Goal: Contribute content: Contribute content

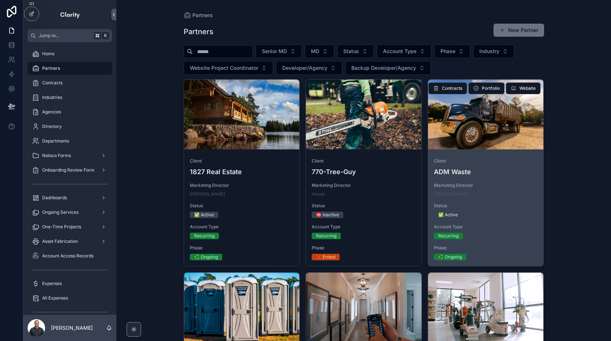
click at [499, 138] on div "scrollable content" at bounding box center [486, 115] width 116 height 70
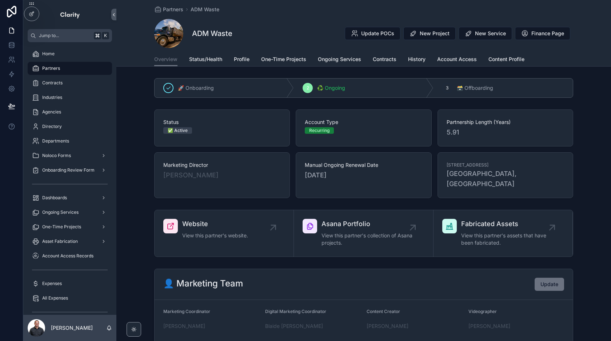
click at [324, 139] on div "Account Type Recurring" at bounding box center [364, 128] width 136 height 37
click at [284, 28] on div "ADM Waste Update POCs New Project New Service Finance Page" at bounding box center [363, 33] width 419 height 29
click at [246, 61] on span "Profile" at bounding box center [242, 59] width 16 height 7
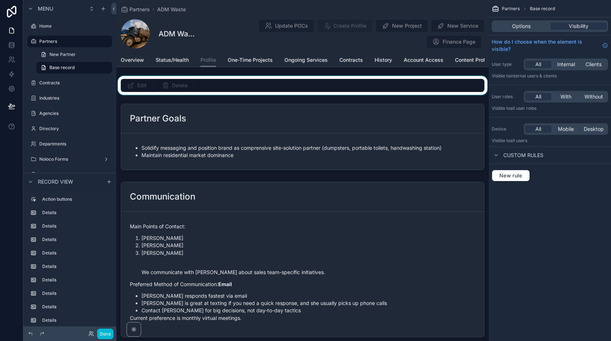
click at [249, 88] on div "scrollable content" at bounding box center [302, 85] width 373 height 19
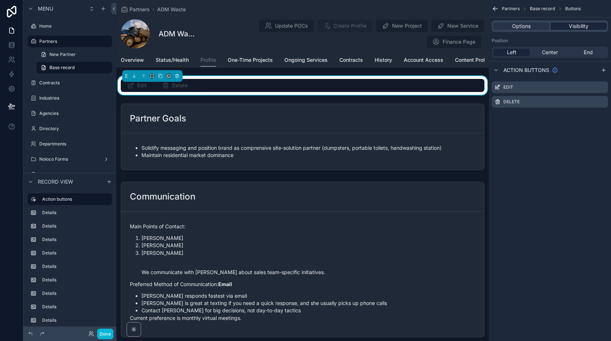
click at [570, 29] on span "Visibility" at bounding box center [579, 26] width 20 height 7
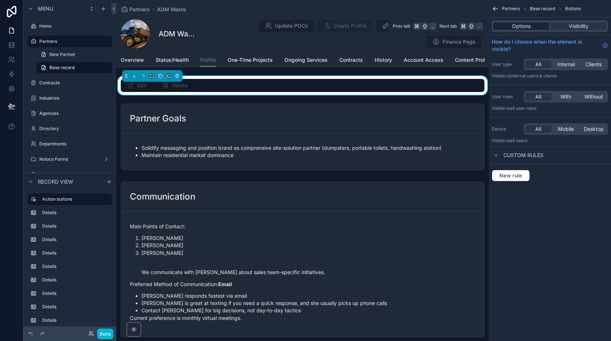
click at [528, 29] on span "Options" at bounding box center [521, 26] width 19 height 7
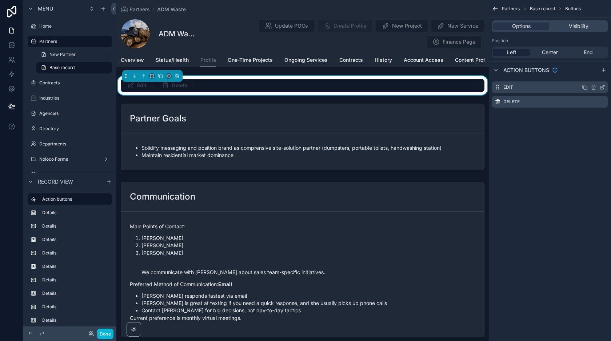
click at [602, 86] on icon "scrollable content" at bounding box center [603, 87] width 6 height 6
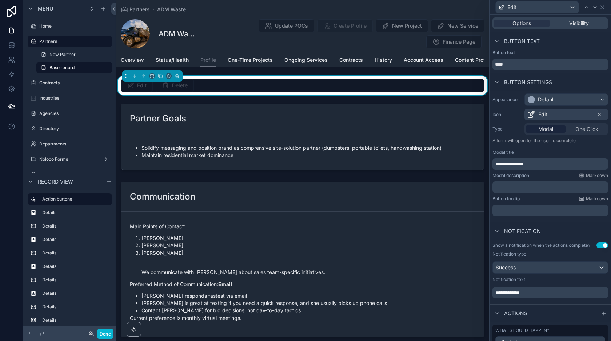
click at [569, 19] on div "Options Visibility" at bounding box center [551, 23] width 116 height 12
click at [571, 25] on span "Visibility" at bounding box center [580, 23] width 20 height 7
click at [520, 24] on span "Options" at bounding box center [522, 23] width 19 height 7
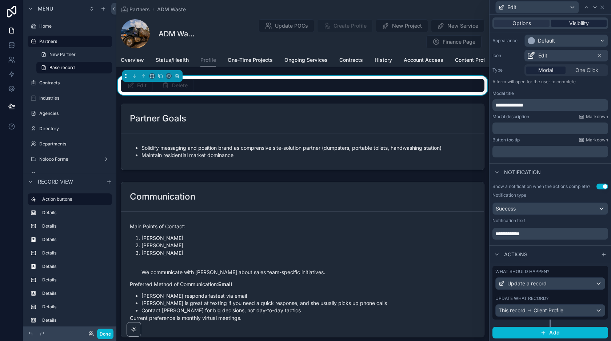
click at [575, 24] on span "Visibility" at bounding box center [580, 23] width 20 height 7
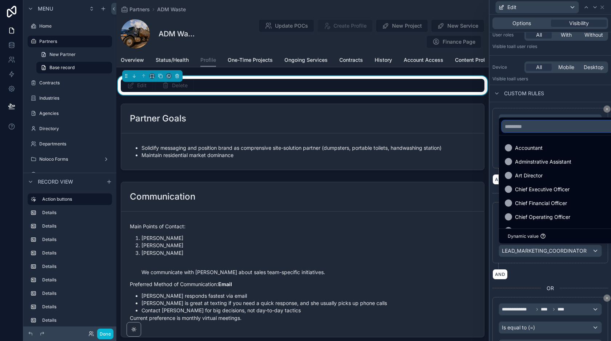
click at [526, 129] on input "text" at bounding box center [593, 127] width 182 height 12
click at [527, 128] on input "text" at bounding box center [593, 127] width 182 height 12
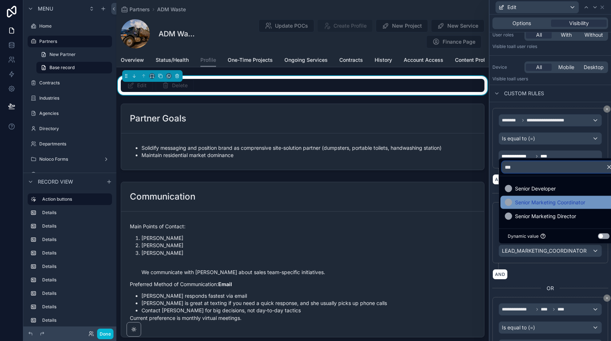
type input "***"
click at [529, 202] on span "Senior Marketing Coordinator" at bounding box center [550, 202] width 70 height 9
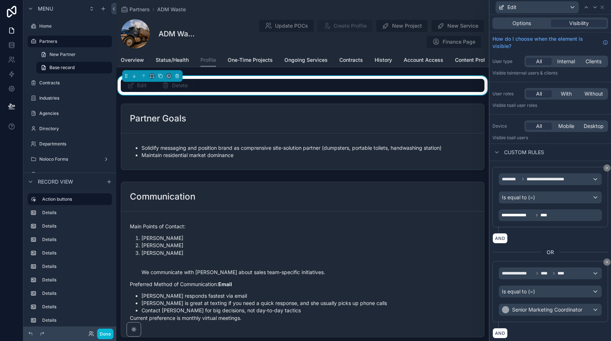
scroll to position [98, 0]
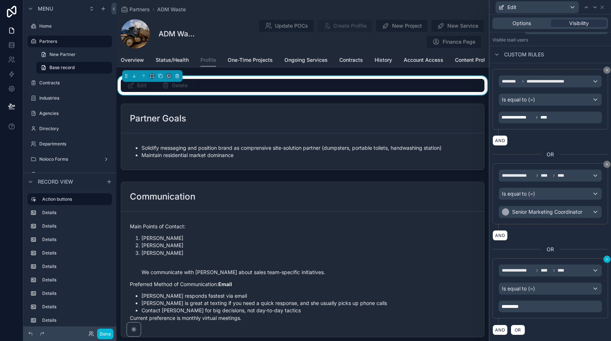
click at [606, 261] on icon at bounding box center [607, 259] width 2 height 2
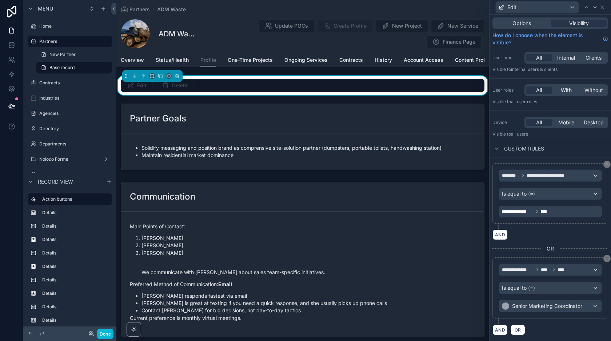
scroll to position [0, 0]
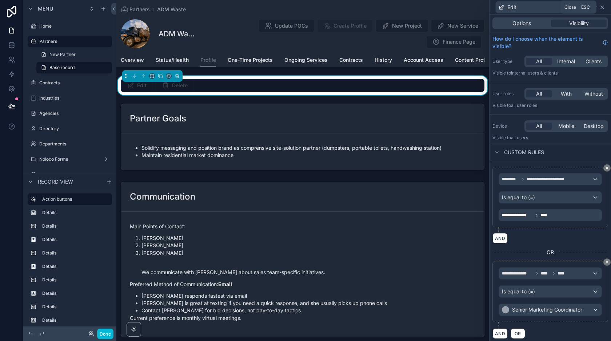
click at [603, 7] on icon at bounding box center [603, 7] width 6 height 6
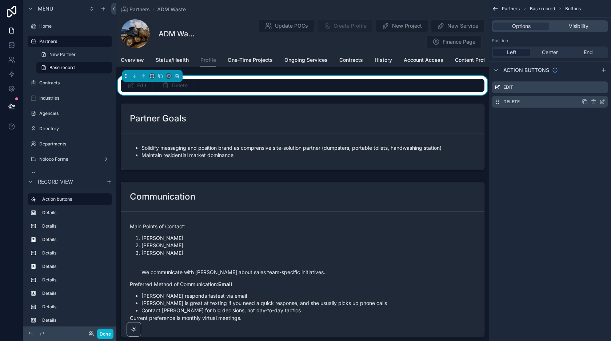
click at [605, 103] on icon "scrollable content" at bounding box center [603, 102] width 6 height 6
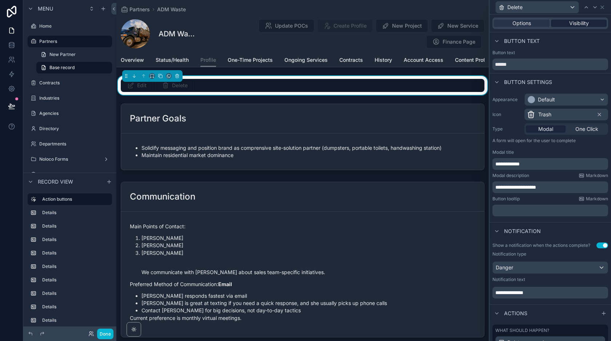
click at [578, 23] on span "Visibility" at bounding box center [580, 23] width 20 height 7
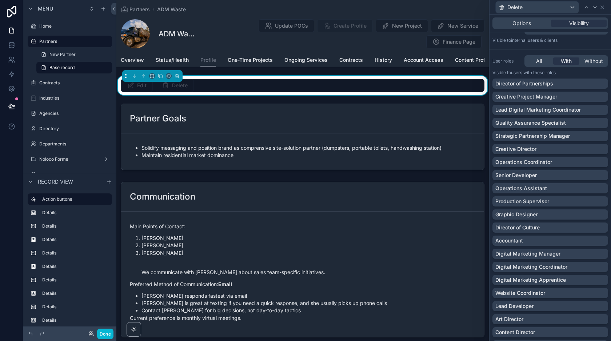
scroll to position [461, 0]
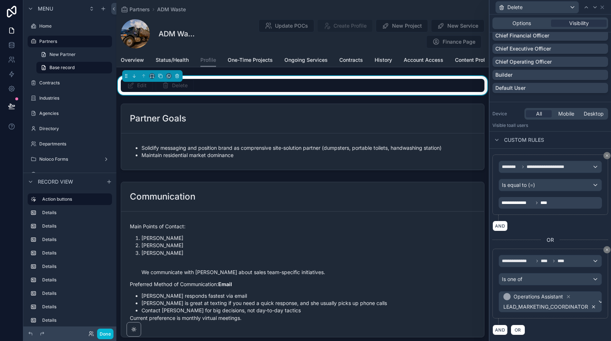
click at [594, 307] on icon at bounding box center [594, 307] width 3 height 3
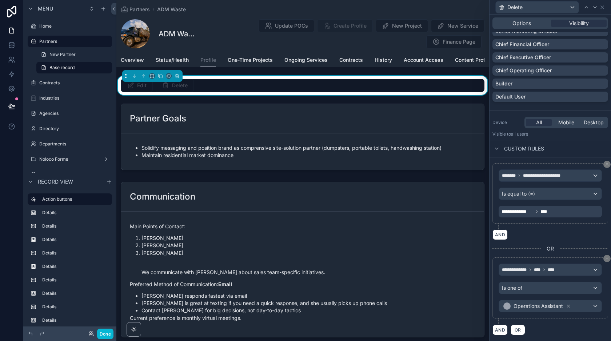
click at [487, 172] on div "scrollable content" at bounding box center [302, 137] width 373 height 72
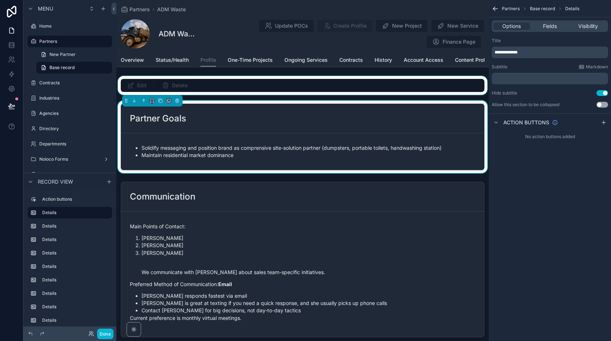
click at [259, 83] on div "scrollable content" at bounding box center [302, 85] width 373 height 19
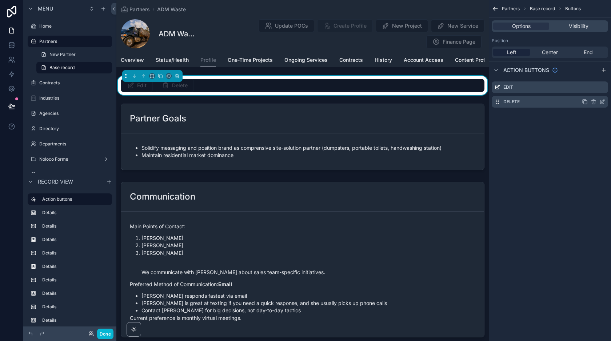
click at [602, 102] on icon "scrollable content" at bounding box center [603, 101] width 3 height 3
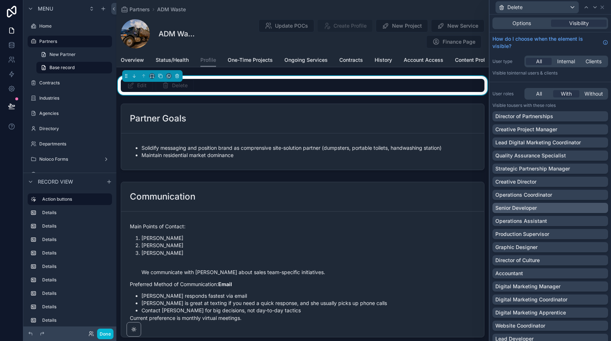
scroll to position [452, 0]
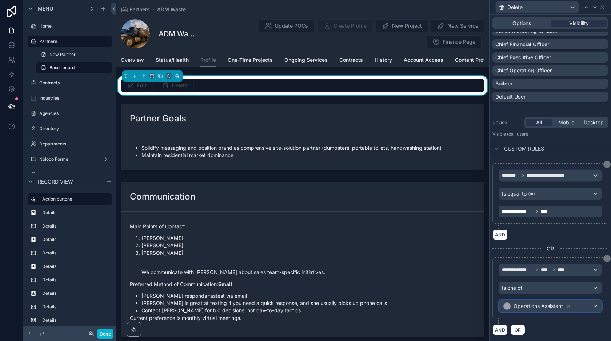
click at [582, 306] on div "Operations Assistant" at bounding box center [550, 307] width 103 height 12
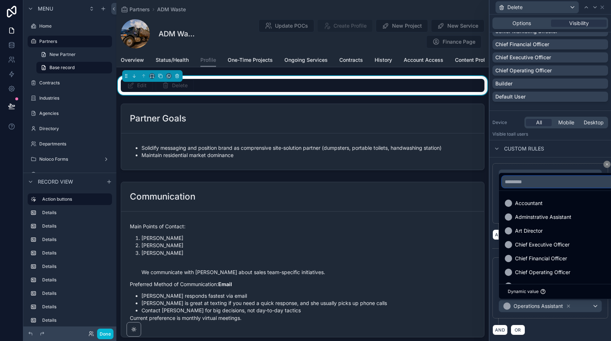
click at [519, 182] on input "text" at bounding box center [593, 182] width 182 height 12
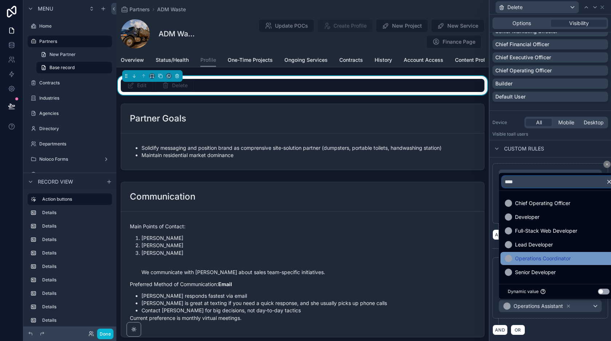
type input "****"
click at [533, 259] on span "Operations Coordinator" at bounding box center [543, 258] width 56 height 9
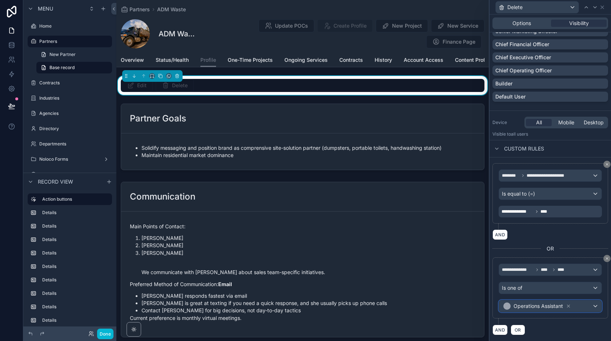
click at [573, 305] on span "Operations Assistant" at bounding box center [537, 306] width 71 height 10
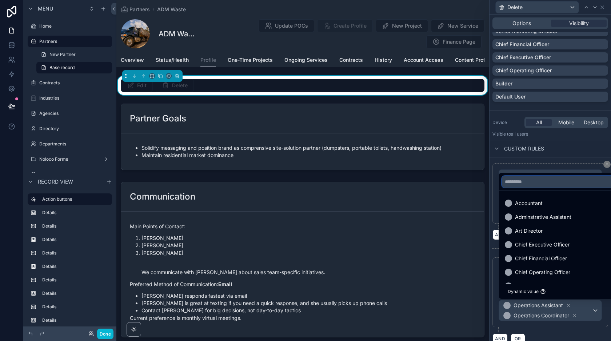
click at [518, 184] on input "text" at bounding box center [593, 182] width 182 height 12
click at [526, 184] on input "text" at bounding box center [593, 182] width 182 height 12
click at [528, 183] on input "text" at bounding box center [593, 182] width 182 height 12
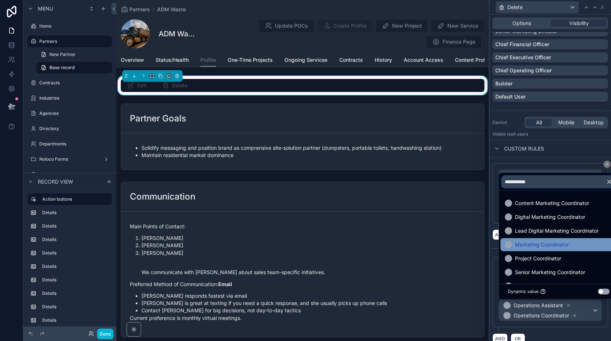
scroll to position [28, 0]
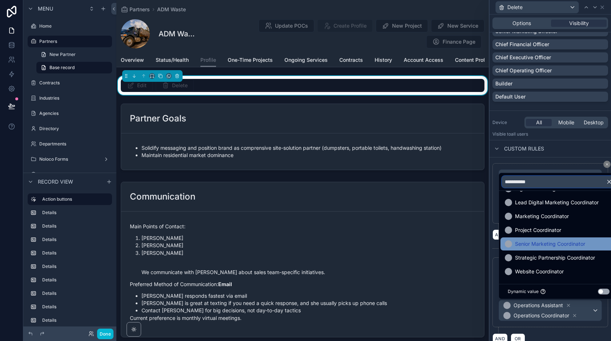
type input "**********"
click at [530, 240] on span "Senior Marketing Coordinator" at bounding box center [550, 244] width 70 height 9
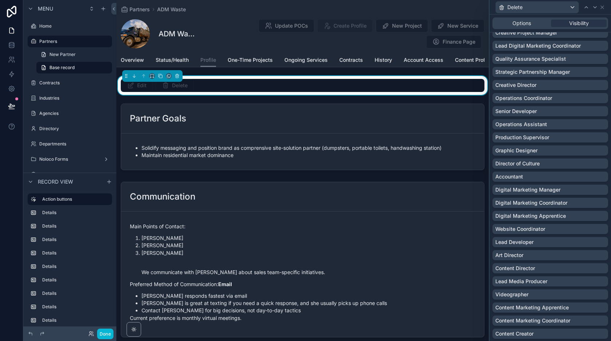
scroll to position [0, 0]
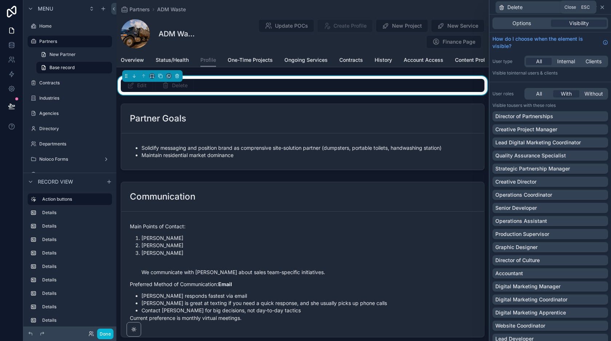
click at [605, 7] on icon at bounding box center [603, 7] width 6 height 6
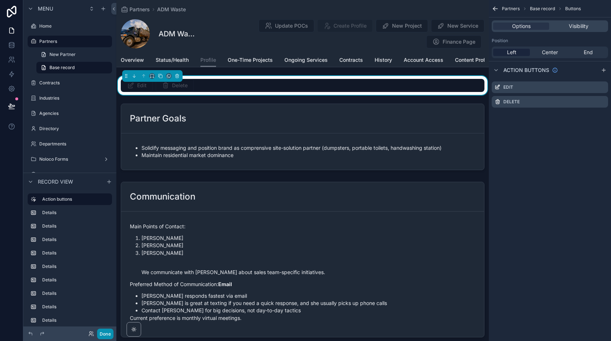
click at [103, 335] on button "Done" at bounding box center [105, 334] width 16 height 11
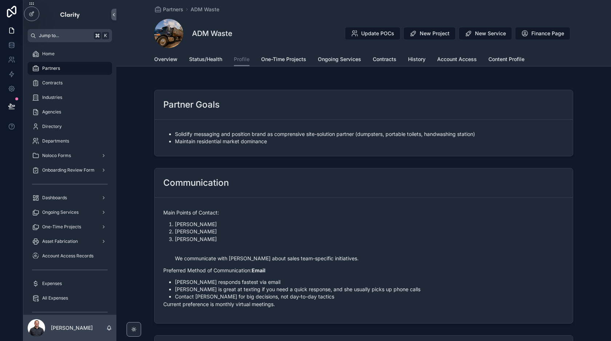
click at [31, 36] on icon "scrollable content" at bounding box center [32, 34] width 3 height 3
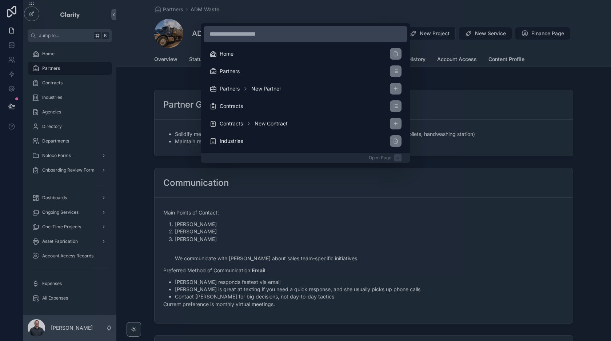
click at [157, 83] on div "Home Partners Partners New Partner Contracts Contracts New Contract Industries …" at bounding box center [305, 170] width 611 height 341
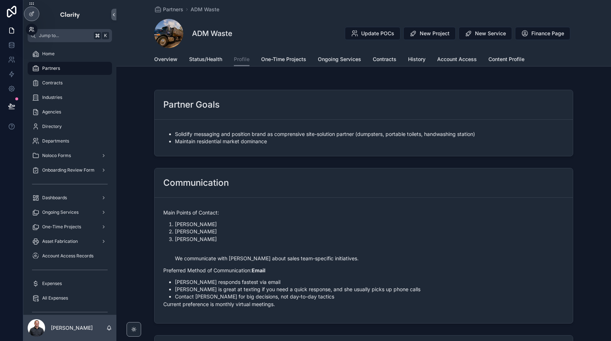
click at [31, 29] on icon at bounding box center [32, 30] width 6 height 6
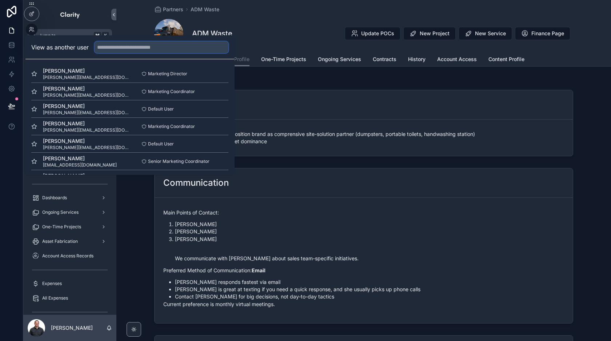
click at [159, 51] on input "text" at bounding box center [162, 47] width 134 height 12
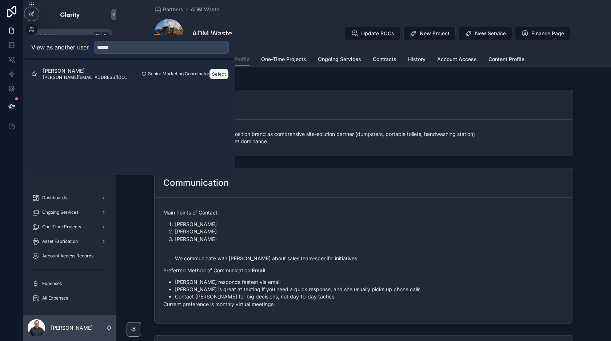
type input "******"
click at [217, 74] on button "Select" at bounding box center [219, 74] width 19 height 11
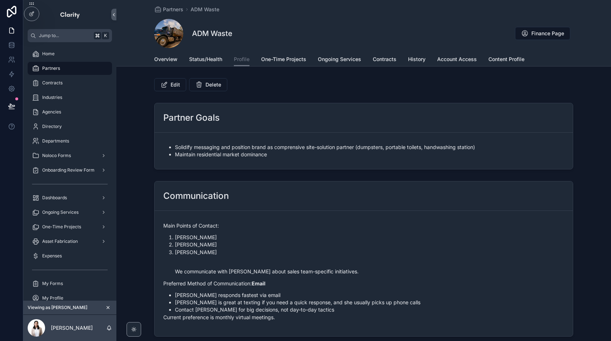
click at [330, 26] on div "ADM Waste Finance Page" at bounding box center [363, 33] width 419 height 29
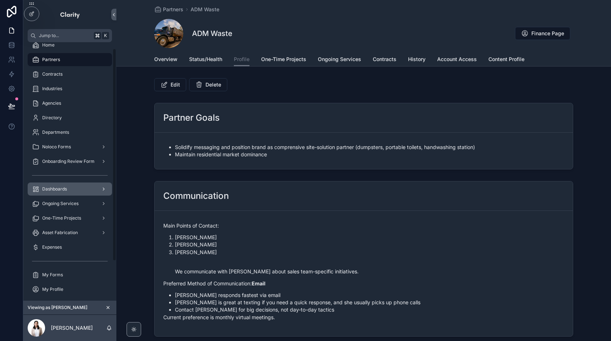
scroll to position [7, 0]
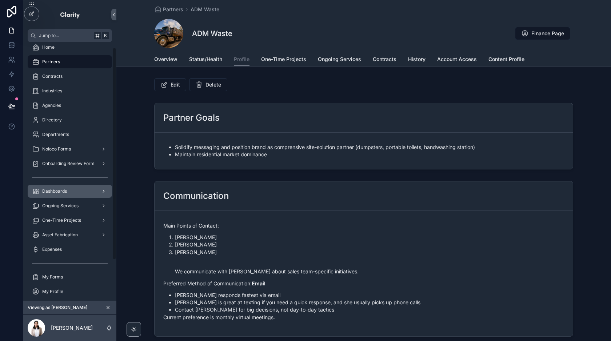
click at [88, 193] on div "Dashboards" at bounding box center [70, 192] width 76 height 12
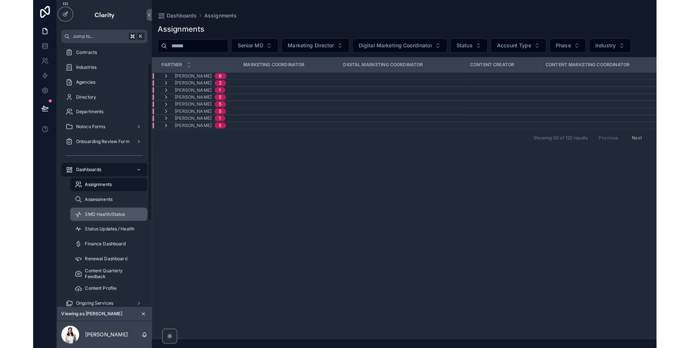
scroll to position [32, 0]
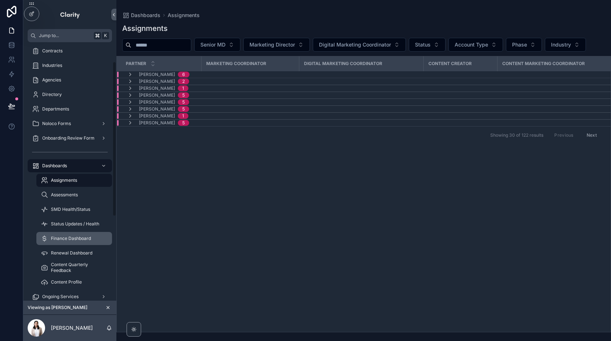
click at [80, 236] on span "Finance Dashboard" at bounding box center [71, 239] width 40 height 6
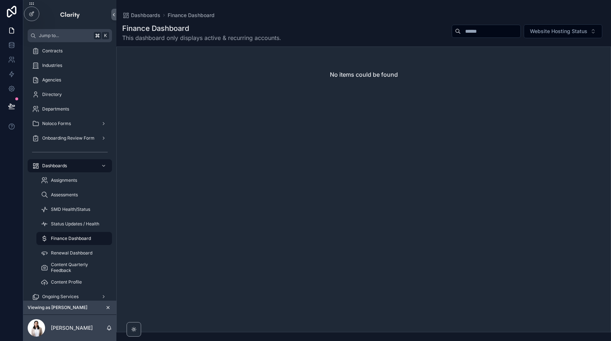
click at [108, 309] on icon "scrollable content" at bounding box center [108, 307] width 5 height 5
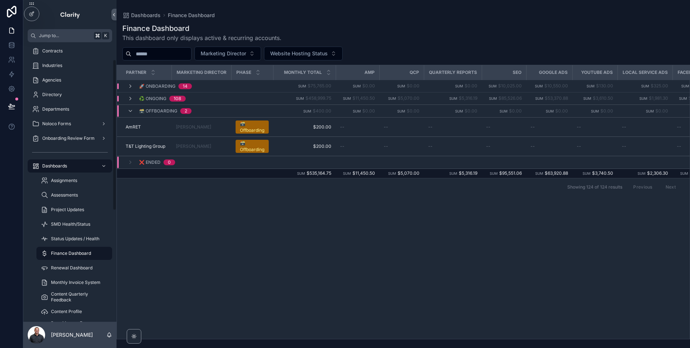
scroll to position [32, 0]
click at [130, 111] on icon "scrollable content" at bounding box center [130, 111] width 6 height 6
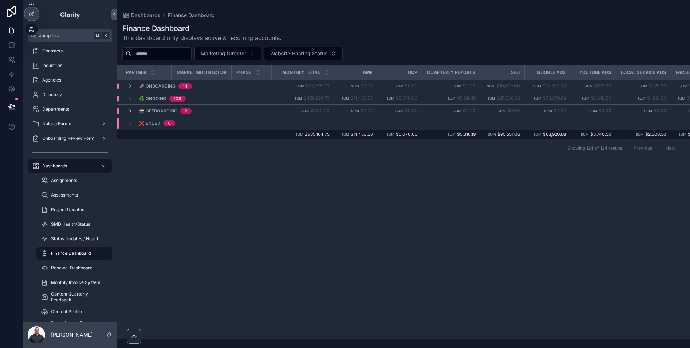
click at [30, 29] on icon at bounding box center [32, 30] width 6 height 6
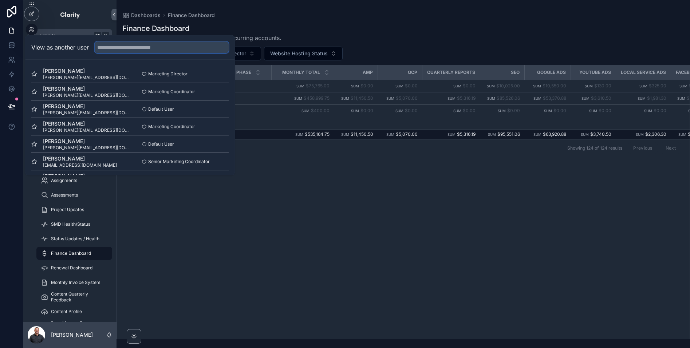
click at [142, 43] on input "text" at bounding box center [162, 47] width 134 height 12
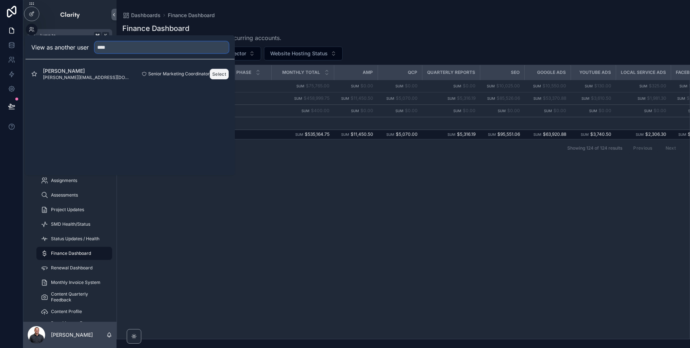
type input "****"
click at [222, 74] on button "Select" at bounding box center [219, 74] width 19 height 11
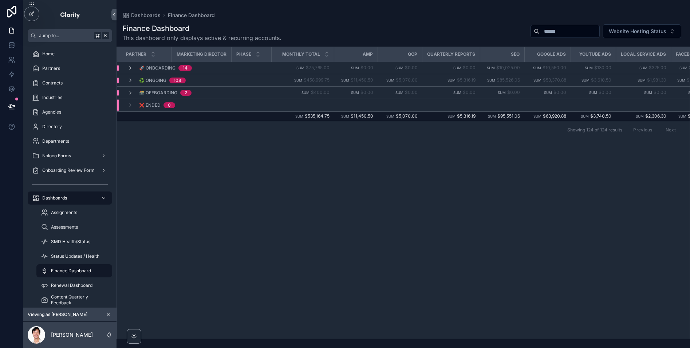
click at [358, 7] on div "Dashboards Finance Dashboard Finance Dashboard This dashboard only displays act…" at bounding box center [402, 169] width 573 height 339
click at [129, 80] on icon "scrollable content" at bounding box center [130, 81] width 6 height 6
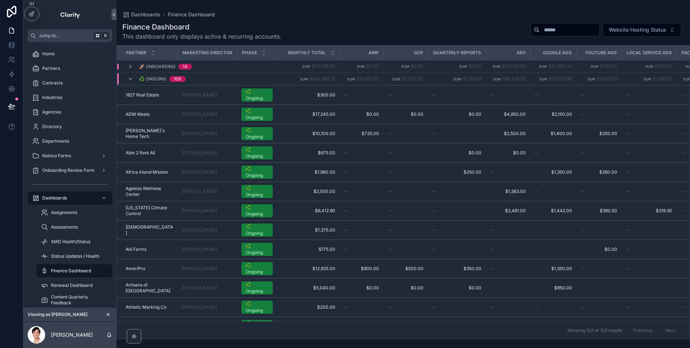
click at [129, 80] on icon "scrollable content" at bounding box center [130, 79] width 6 height 6
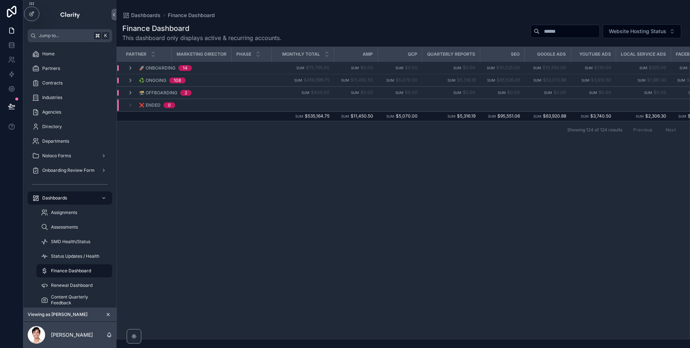
click at [109, 313] on icon "scrollable content" at bounding box center [108, 314] width 3 height 3
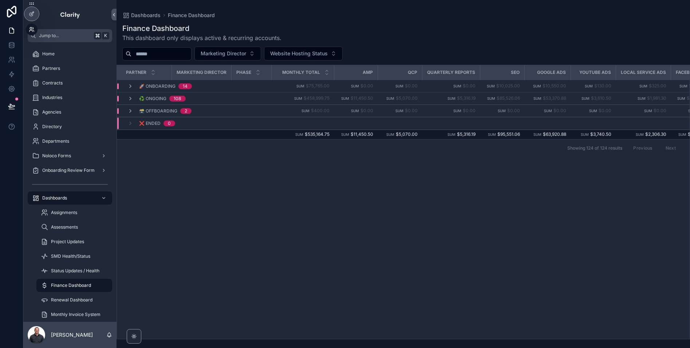
click at [31, 27] on icon at bounding box center [31, 28] width 2 height 2
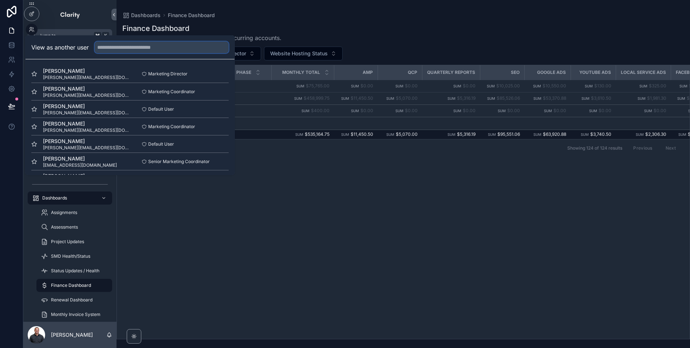
click at [150, 51] on input "text" at bounding box center [162, 47] width 134 height 12
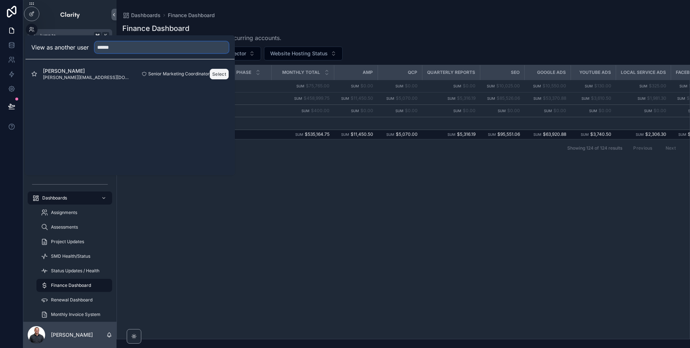
type input "******"
click at [221, 74] on button "Select" at bounding box center [219, 74] width 19 height 11
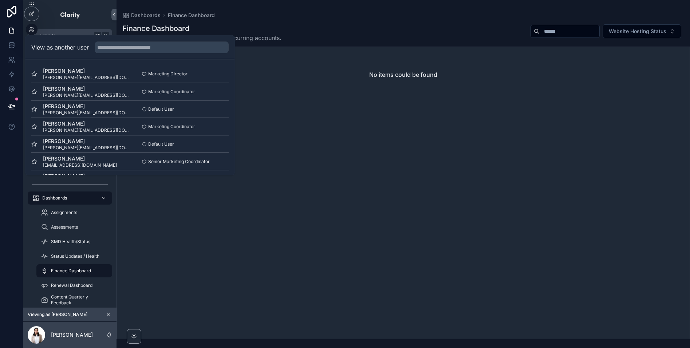
click at [364, 27] on div "Finance Dashboard This dashboard only displays active & recurring accounts. Web…" at bounding box center [403, 32] width 562 height 19
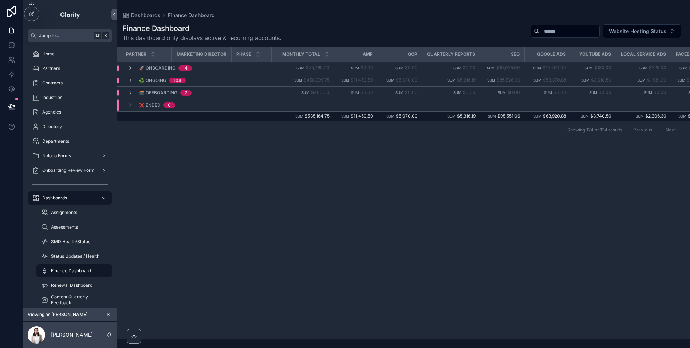
click at [108, 314] on icon "scrollable content" at bounding box center [108, 314] width 3 height 3
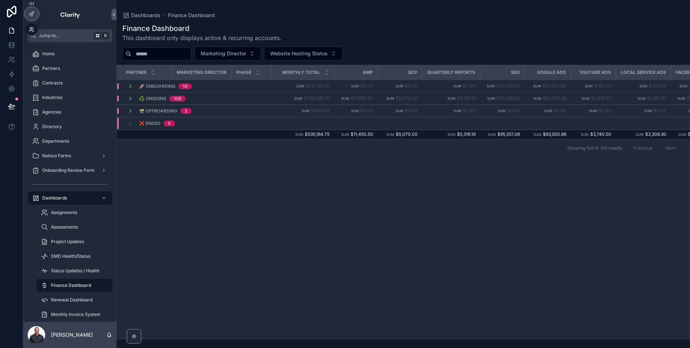
click at [30, 30] on icon at bounding box center [30, 30] width 3 height 1
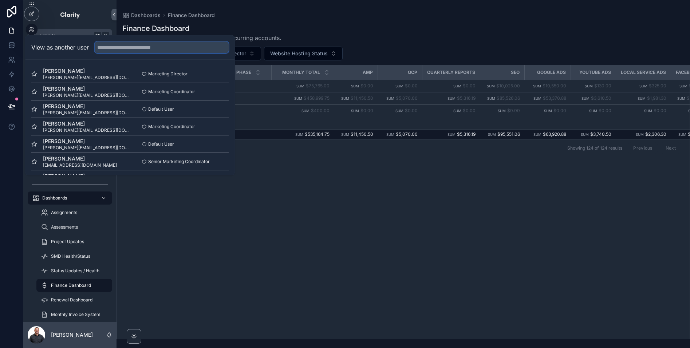
click at [165, 52] on input "text" at bounding box center [162, 47] width 134 height 12
type input "*"
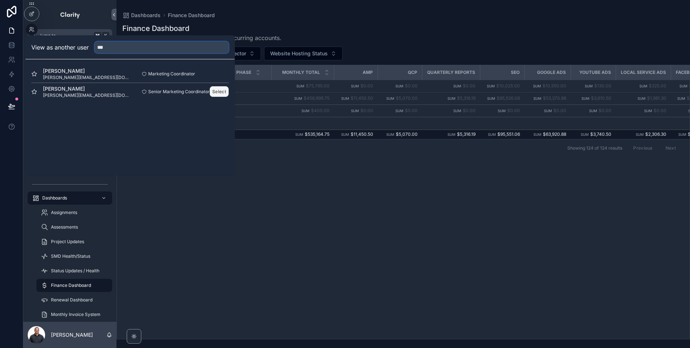
type input "***"
click at [218, 92] on button "Select" at bounding box center [219, 91] width 19 height 11
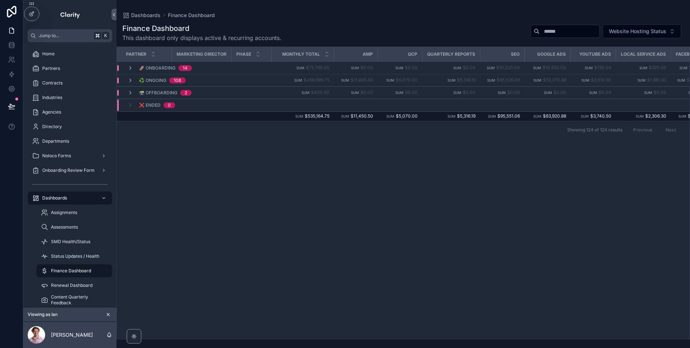
click at [108, 314] on icon "scrollable content" at bounding box center [108, 314] width 3 height 3
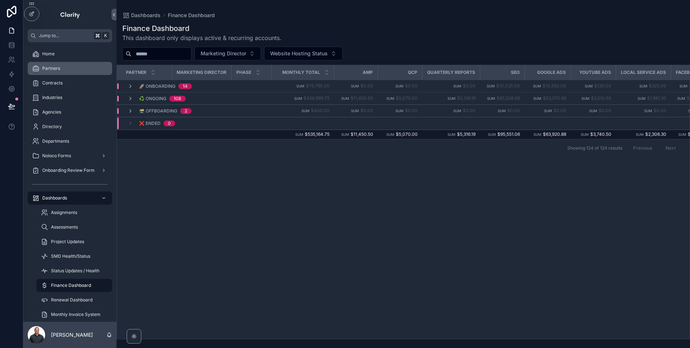
click at [55, 68] on span "Partners" at bounding box center [51, 69] width 18 height 6
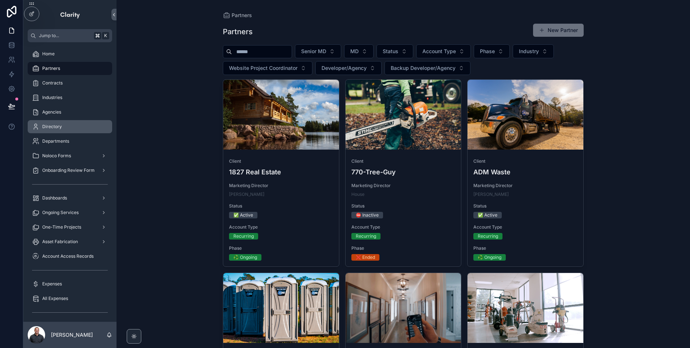
click at [61, 129] on span "Directory" at bounding box center [52, 127] width 20 height 6
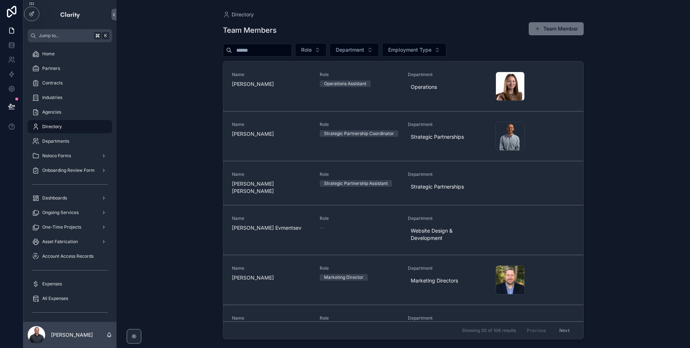
click at [278, 51] on input "scrollable content" at bounding box center [262, 50] width 60 height 10
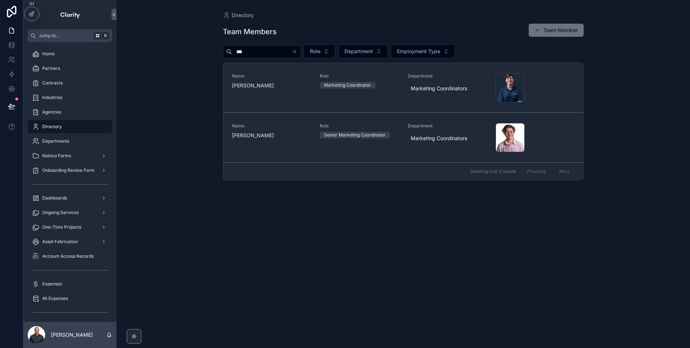
type input "***"
click at [297, 53] on icon "Clear" at bounding box center [295, 52] width 6 height 6
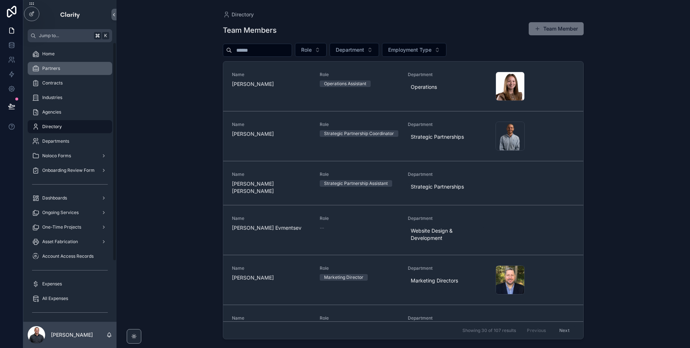
click at [62, 71] on div "Partners" at bounding box center [70, 69] width 76 height 12
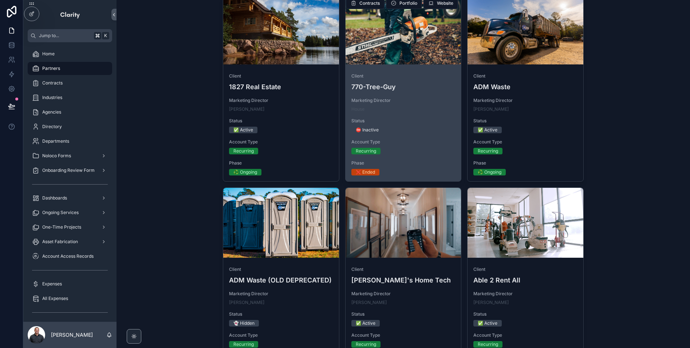
scroll to position [86, 0]
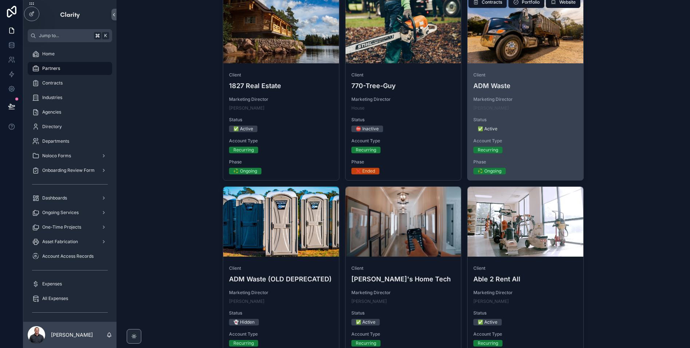
click at [551, 123] on div "Status ✅ Active" at bounding box center [525, 124] width 104 height 15
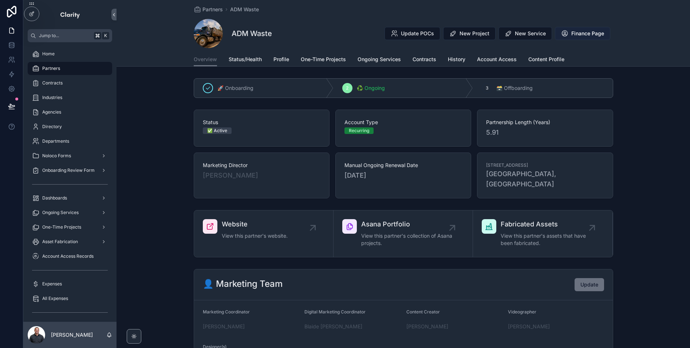
click at [588, 35] on span "Finance Page" at bounding box center [587, 33] width 33 height 7
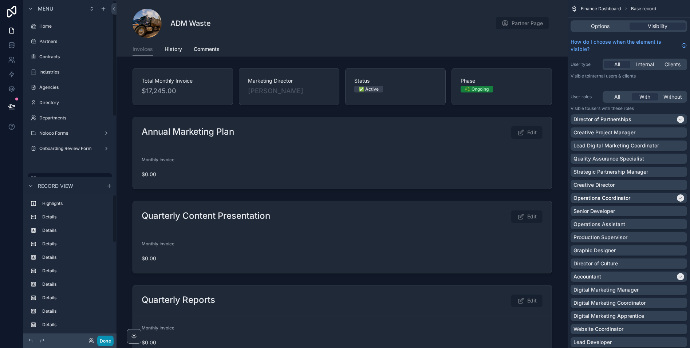
click at [101, 341] on button "Done" at bounding box center [105, 341] width 16 height 11
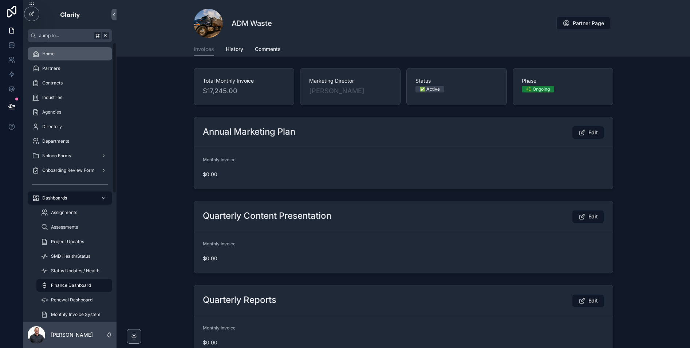
click at [60, 55] on div "Home" at bounding box center [70, 54] width 76 height 12
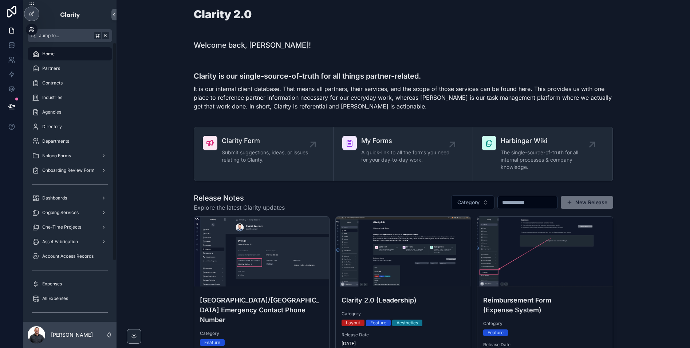
click at [33, 28] on icon at bounding box center [33, 28] width 1 height 2
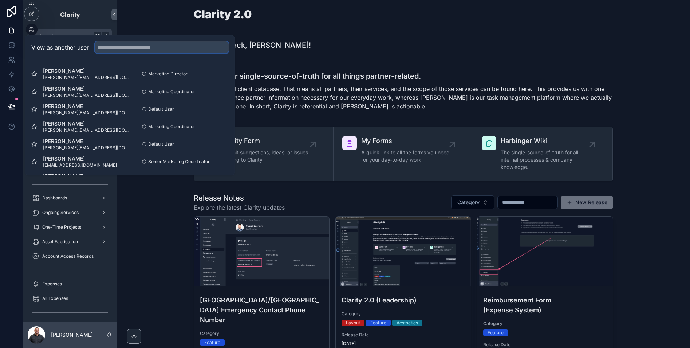
click at [203, 50] on input "text" at bounding box center [162, 47] width 134 height 12
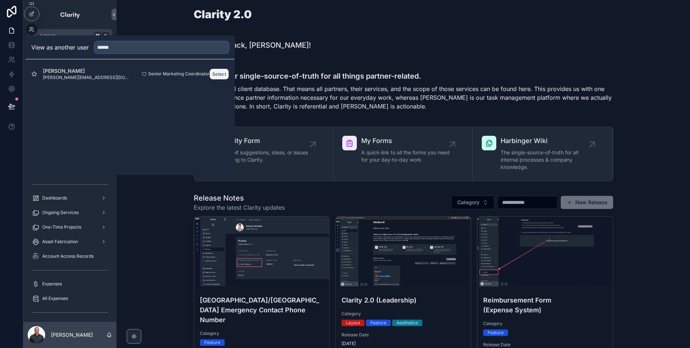
type input "******"
drag, startPoint x: 221, startPoint y: 73, endPoint x: 178, endPoint y: 175, distance: 110.4
click at [0, 0] on button "Select" at bounding box center [0, 0] width 0 height 0
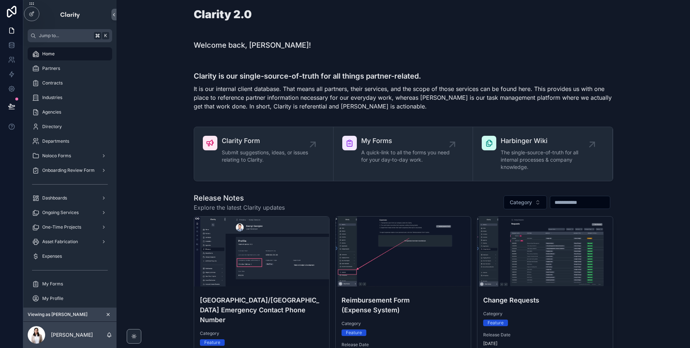
click at [442, 45] on div "Welcome back, [PERSON_NAME]!" at bounding box center [403, 45] width 419 height 10
click at [61, 71] on div "Partners" at bounding box center [70, 69] width 76 height 12
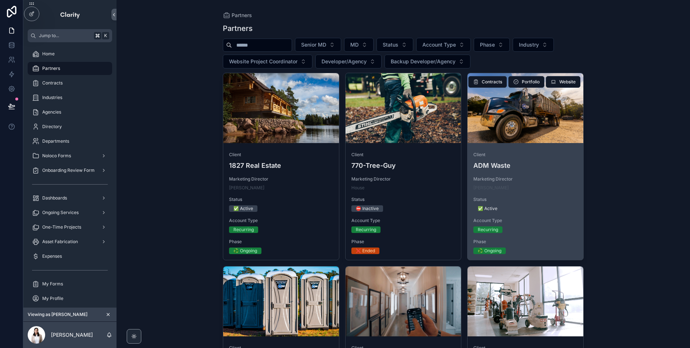
click at [528, 155] on span "Client" at bounding box center [525, 155] width 104 height 6
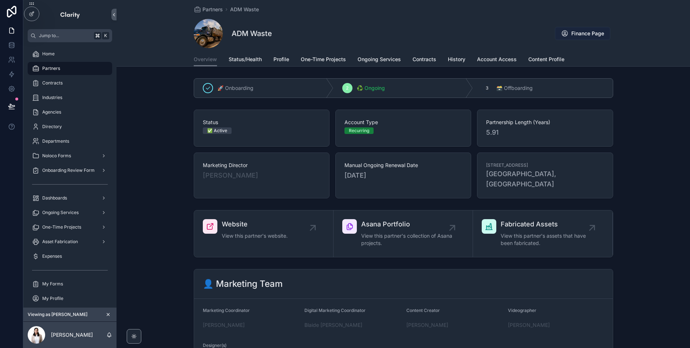
click at [591, 33] on span "Finance Page" at bounding box center [587, 33] width 33 height 7
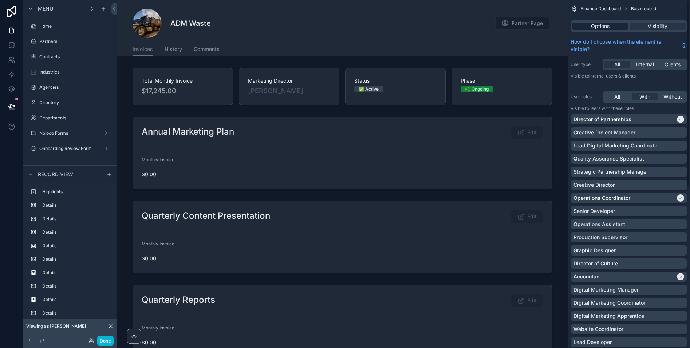
click at [593, 23] on span "Options" at bounding box center [600, 26] width 19 height 7
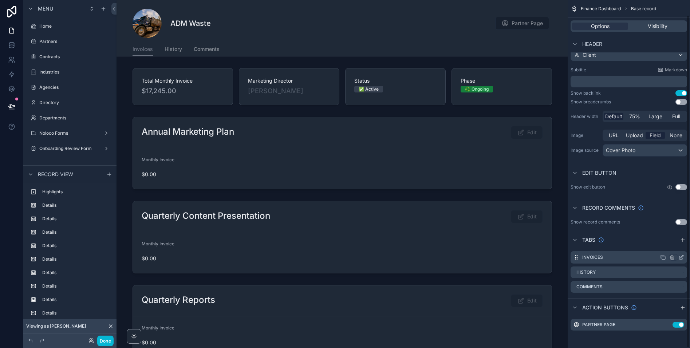
scroll to position [15, 0]
click at [681, 258] on icon "scrollable content" at bounding box center [681, 256] width 3 height 3
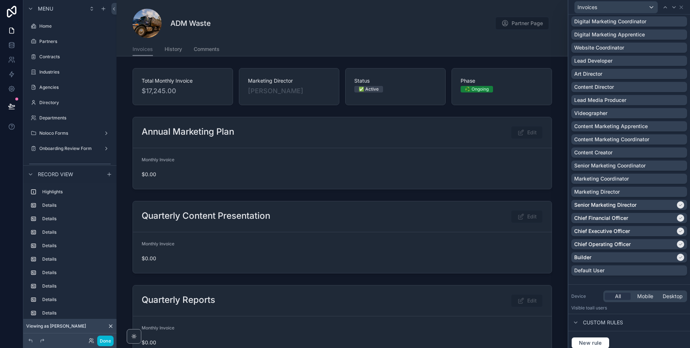
scroll to position [276, 0]
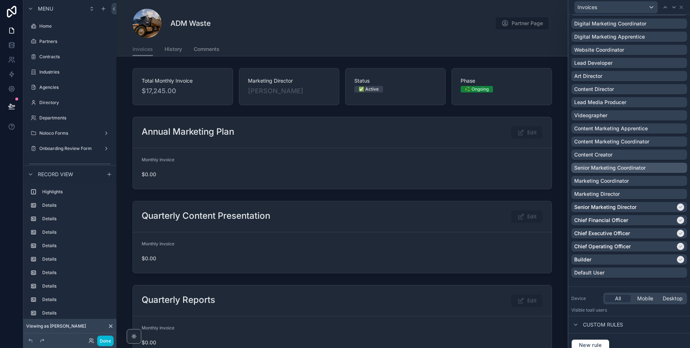
click at [608, 166] on p "Senior Marketing Coordinator" at bounding box center [609, 167] width 71 height 7
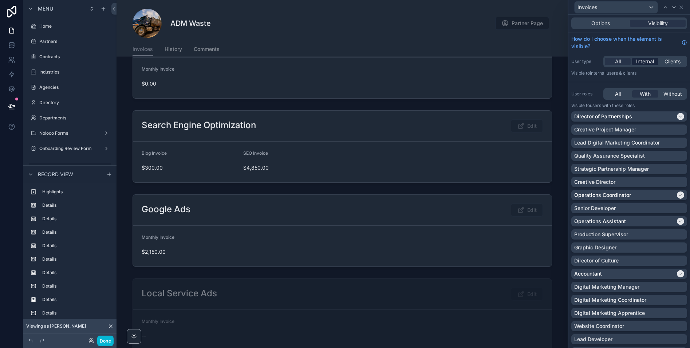
scroll to position [0, 0]
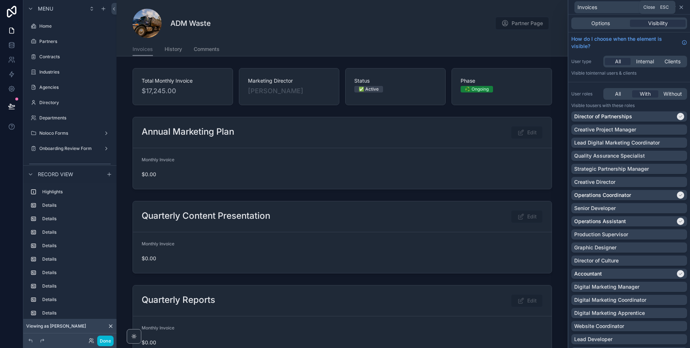
click at [682, 7] on icon at bounding box center [681, 7] width 6 height 6
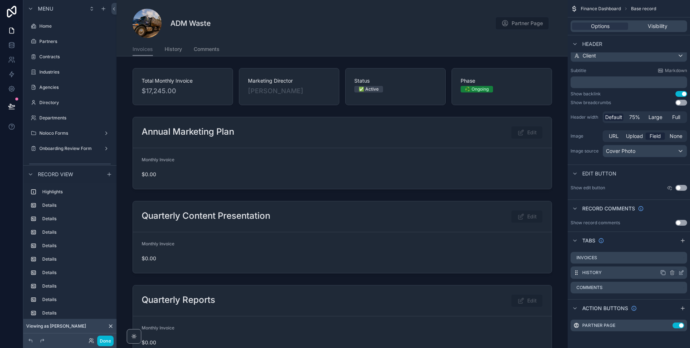
click at [681, 274] on icon "scrollable content" at bounding box center [681, 273] width 6 height 6
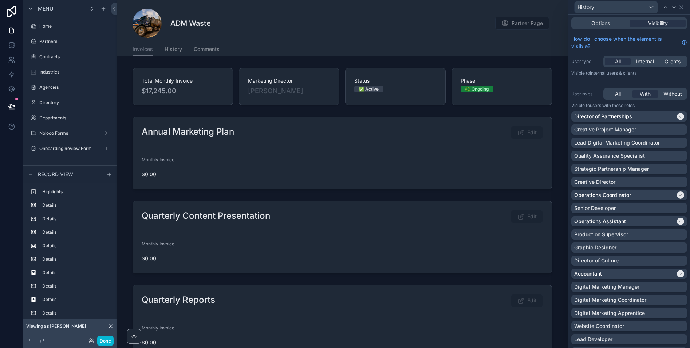
scroll to position [285, 0]
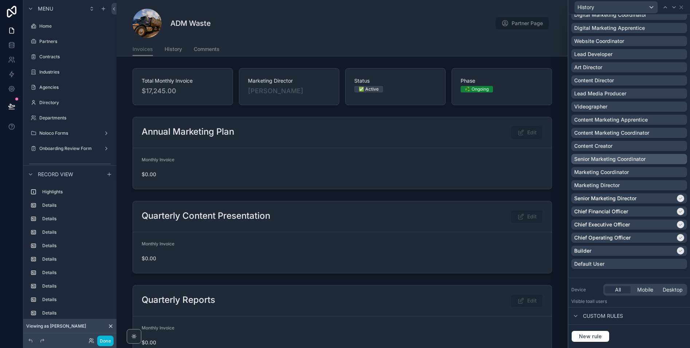
click at [634, 162] on p "Senior Marketing Coordinator" at bounding box center [609, 158] width 71 height 7
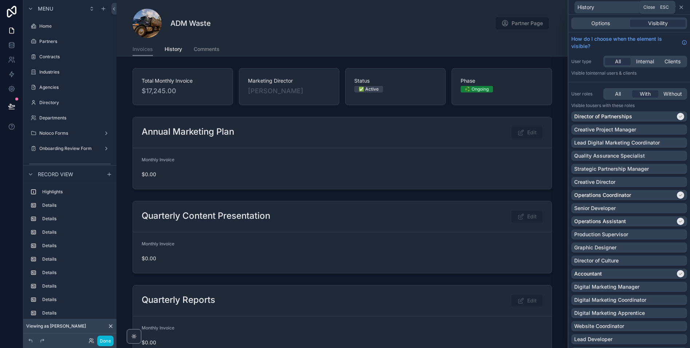
click at [681, 8] on icon at bounding box center [681, 7] width 6 height 6
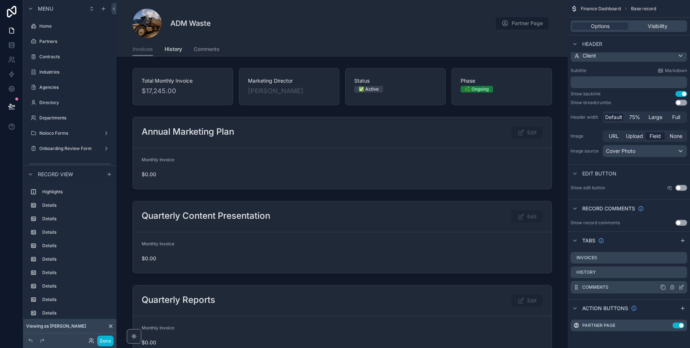
click at [681, 288] on icon "scrollable content" at bounding box center [681, 286] width 3 height 3
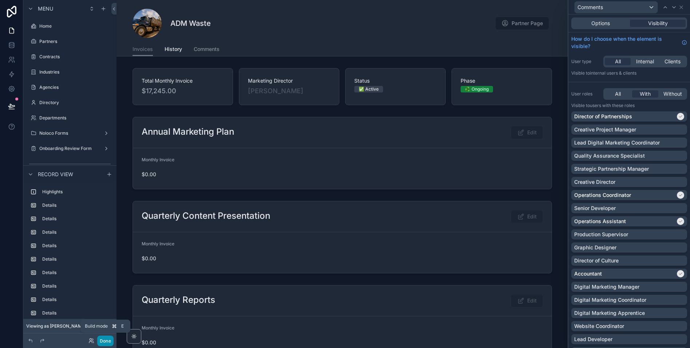
click at [108, 342] on button "Done" at bounding box center [105, 341] width 16 height 11
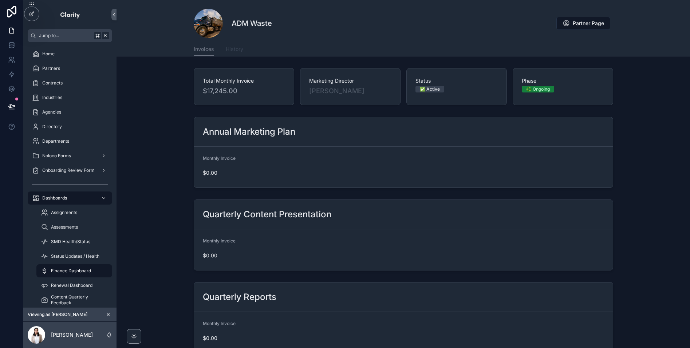
scroll to position [2, 0]
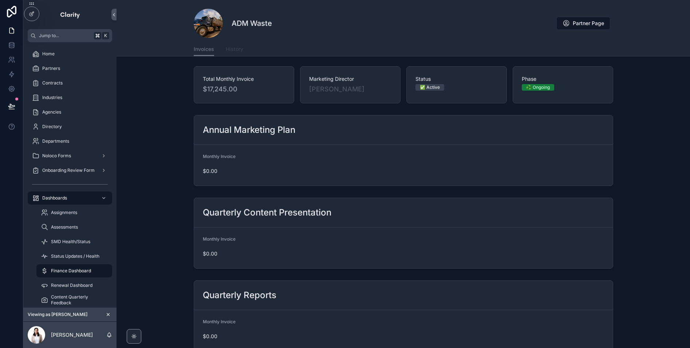
click at [237, 49] on span "History" at bounding box center [234, 48] width 17 height 7
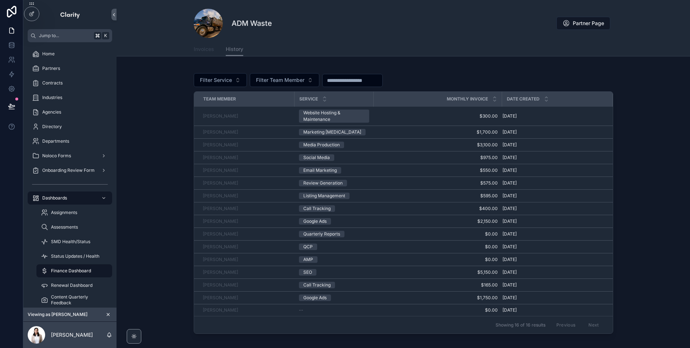
click at [199, 51] on span "Invoices" at bounding box center [204, 48] width 20 height 7
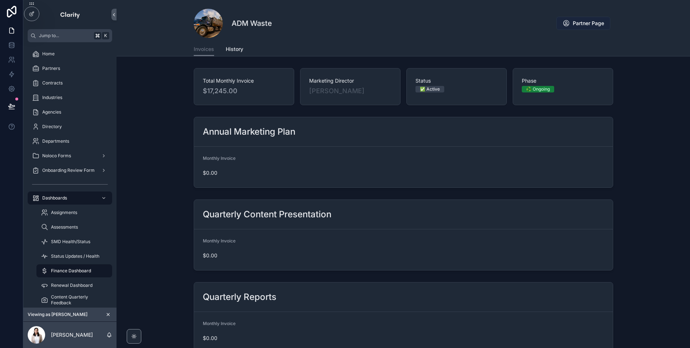
click at [581, 23] on span "Partner Page" at bounding box center [587, 23] width 31 height 7
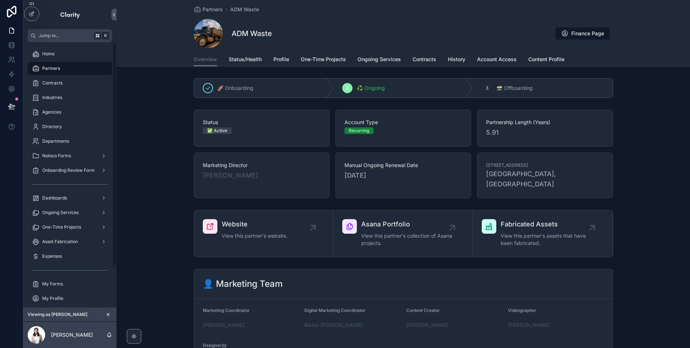
click at [69, 69] on div "Partners" at bounding box center [70, 69] width 76 height 12
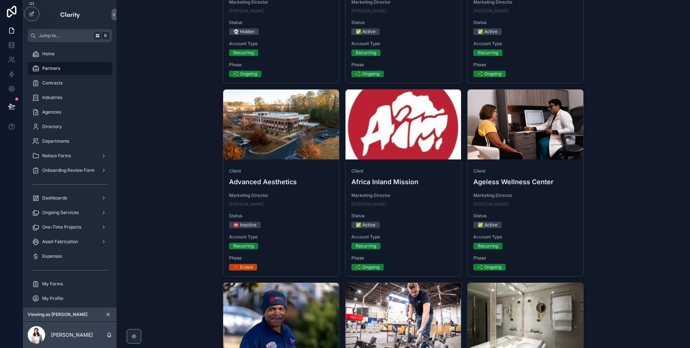
scroll to position [553, 0]
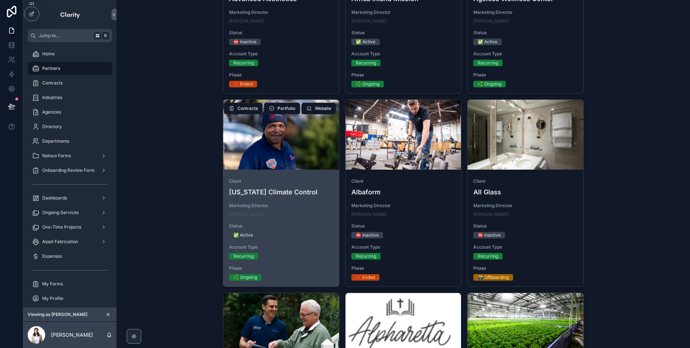
click at [285, 203] on span "Marketing Director" at bounding box center [281, 206] width 104 height 6
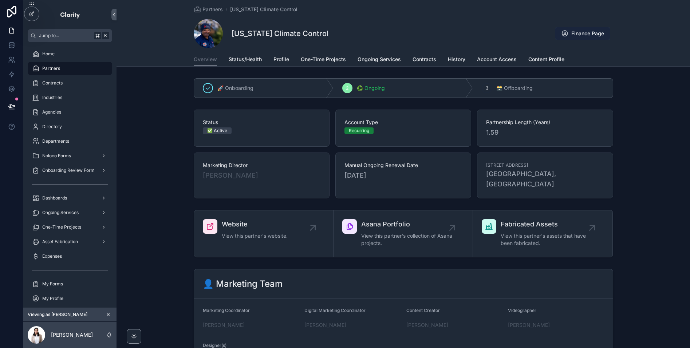
click at [590, 33] on span "Finance Page" at bounding box center [587, 33] width 33 height 7
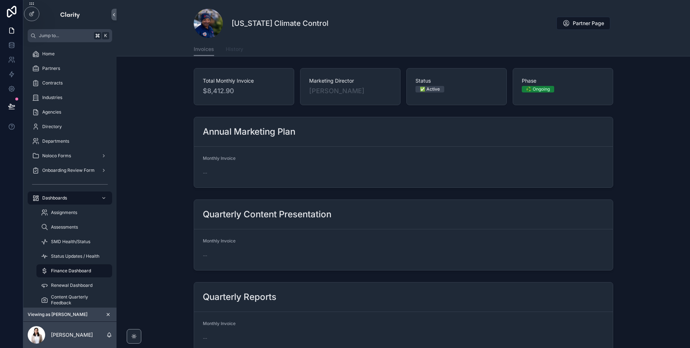
click at [230, 50] on span "History" at bounding box center [234, 48] width 17 height 7
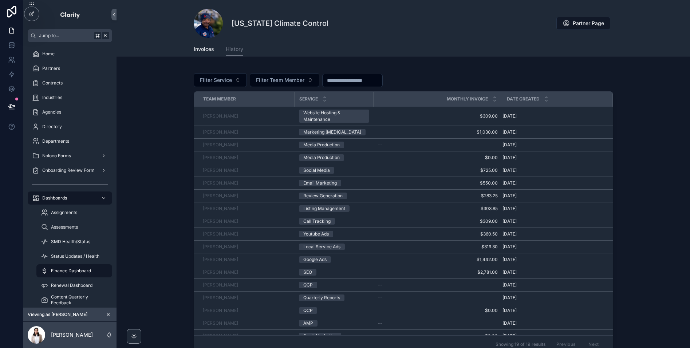
click at [598, 24] on span "Partner Page" at bounding box center [587, 23] width 31 height 7
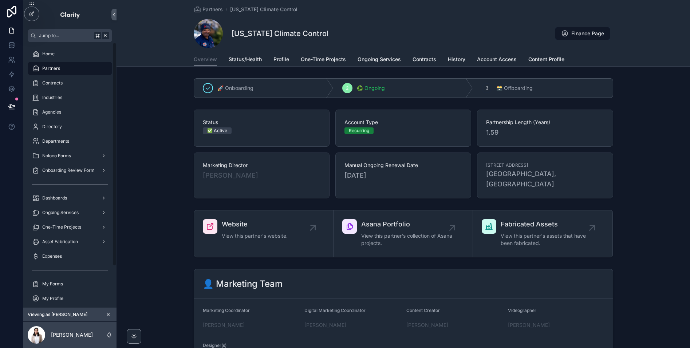
click at [106, 314] on icon "scrollable content" at bounding box center [108, 314] width 5 height 5
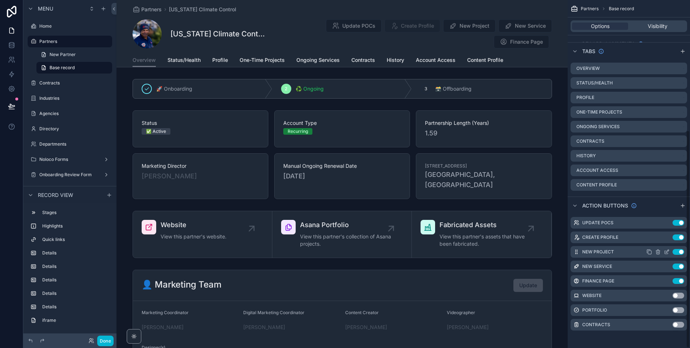
scroll to position [207, 0]
drag, startPoint x: 666, startPoint y: 239, endPoint x: 233, endPoint y: 13, distance: 488.2
click at [0, 0] on icon "scrollable content" at bounding box center [0, 0] width 0 height 0
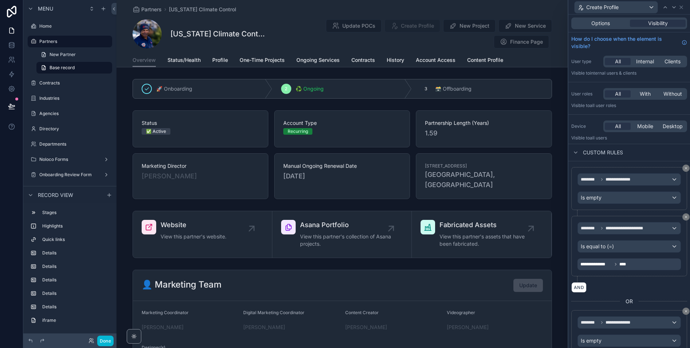
scroll to position [103, 0]
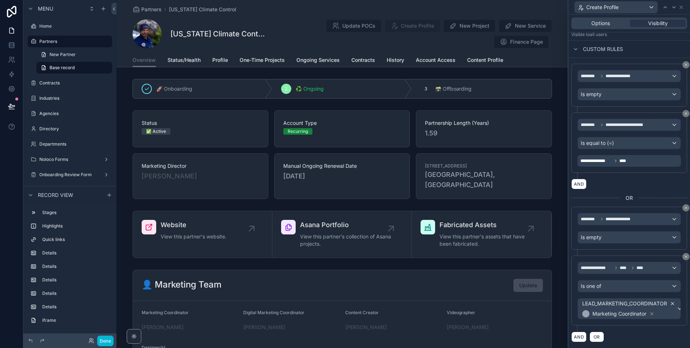
click at [673, 303] on icon at bounding box center [672, 303] width 5 height 5
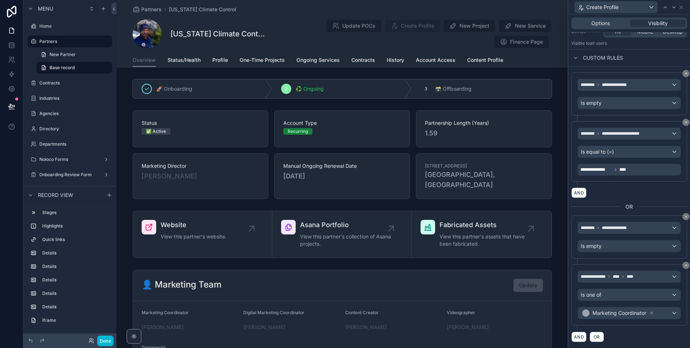
scroll to position [95, 0]
click at [662, 313] on div "Marketing Coordinator" at bounding box center [629, 313] width 103 height 12
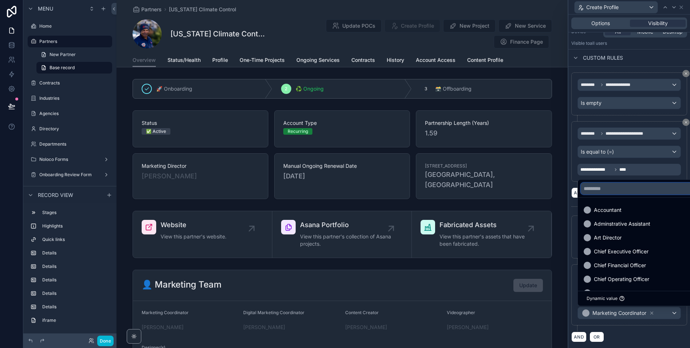
click at [608, 190] on input "text" at bounding box center [671, 189] width 182 height 12
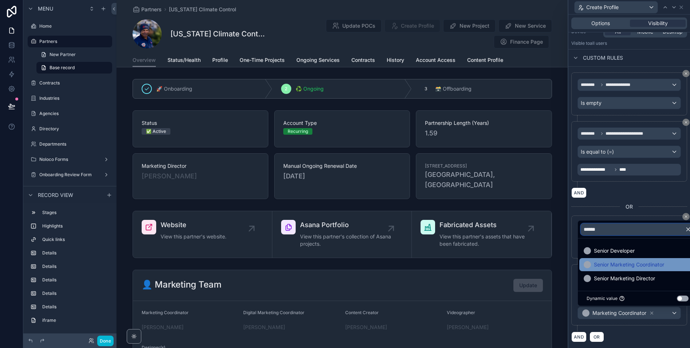
type input "******"
click at [609, 267] on span "Senior Marketing Coordinator" at bounding box center [629, 264] width 70 height 9
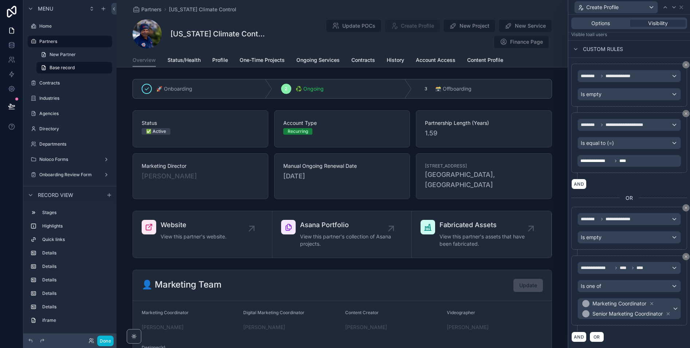
scroll to position [0, 0]
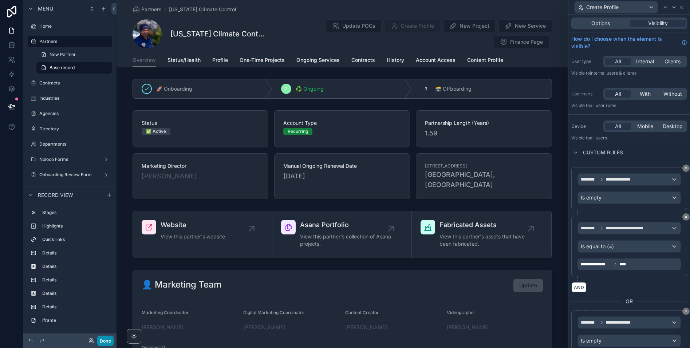
click at [104, 341] on button "Done" at bounding box center [105, 341] width 16 height 11
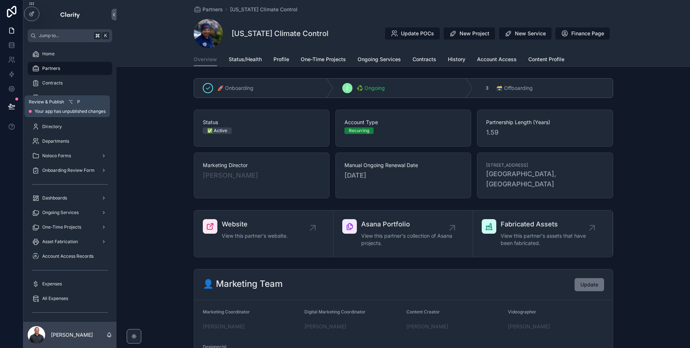
click at [11, 110] on button at bounding box center [12, 106] width 16 height 20
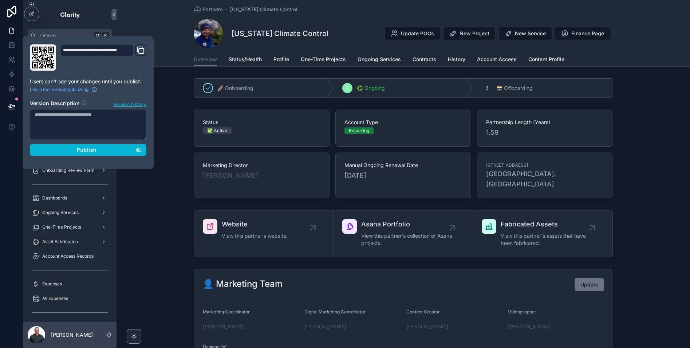
click at [94, 119] on textarea at bounding box center [88, 124] width 116 height 31
type textarea "**********"
click at [58, 151] on div "Publish" at bounding box center [88, 150] width 107 height 7
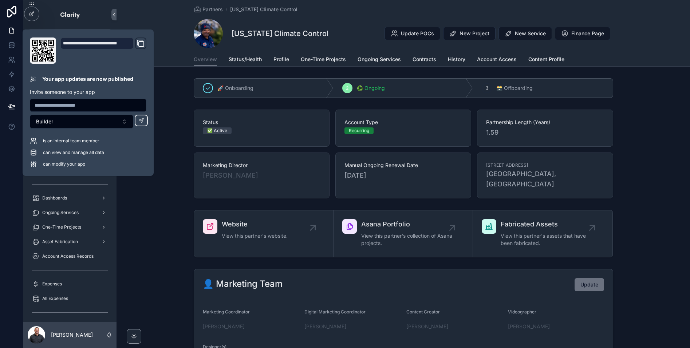
click at [353, 32] on div "[US_STATE] Climate Control Update POCs New Project New Service Finance Page" at bounding box center [403, 33] width 419 height 29
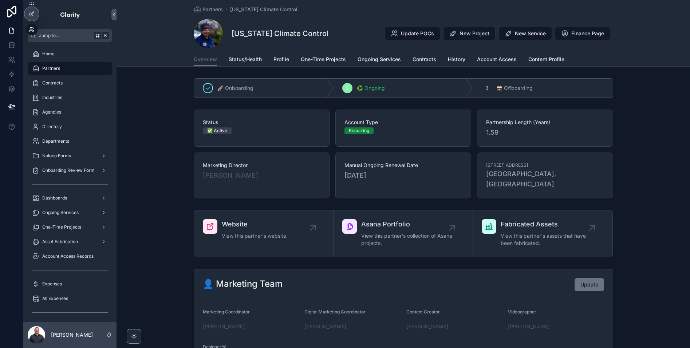
click at [30, 29] on icon at bounding box center [32, 30] width 6 height 6
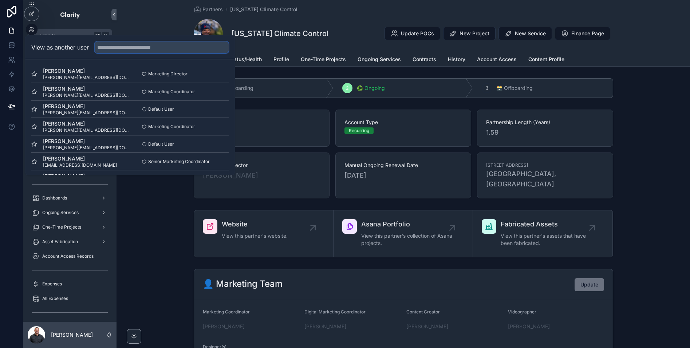
click at [145, 49] on input "text" at bounding box center [162, 47] width 134 height 12
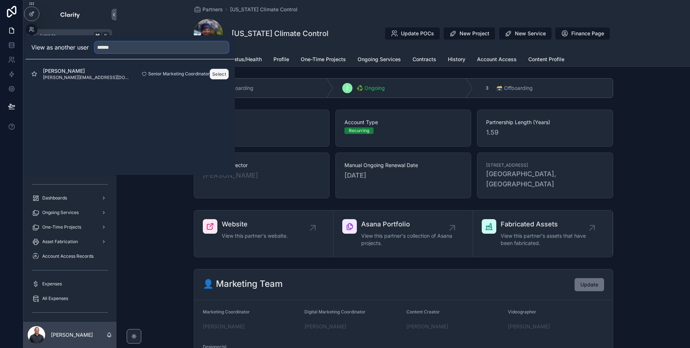
type input "******"
click at [222, 73] on button "Select" at bounding box center [219, 74] width 19 height 11
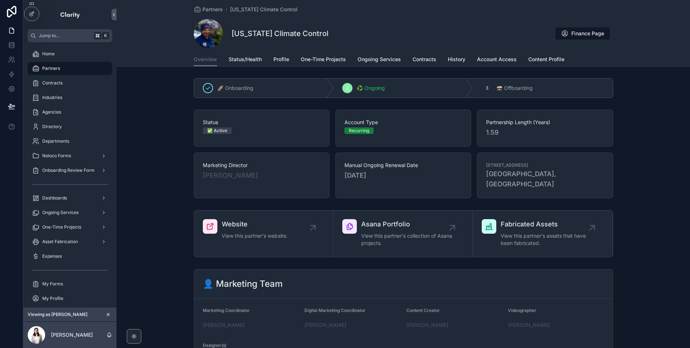
click at [419, 34] on div "[US_STATE] Climate Control Finance Page" at bounding box center [403, 33] width 419 height 29
